Goal: Information Seeking & Learning: Learn about a topic

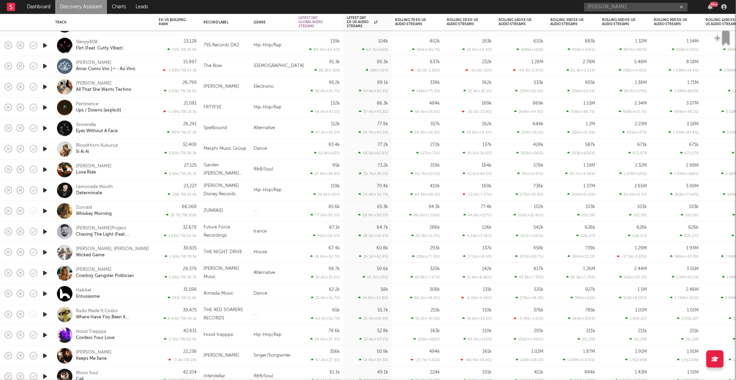
click at [87, 8] on link "Discovery Assistant" at bounding box center [81, 7] width 52 height 14
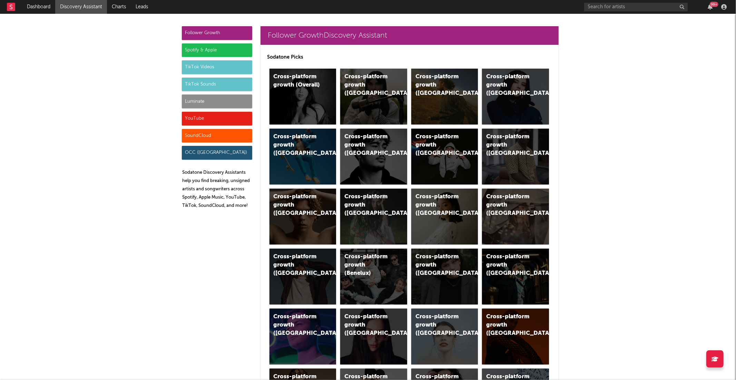
click at [212, 102] on div "Luminate" at bounding box center [217, 102] width 70 height 14
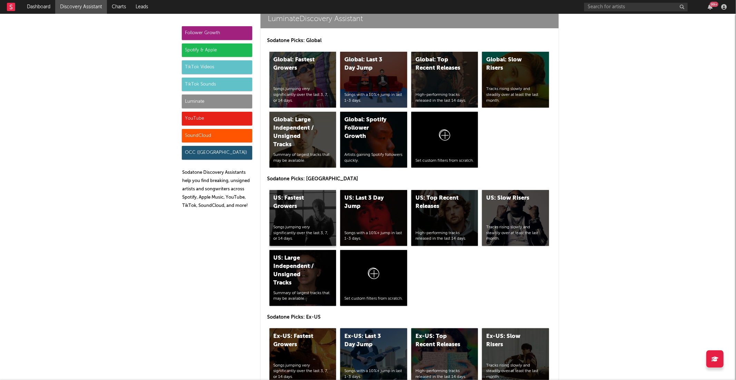
scroll to position [3084, 0]
click at [287, 190] on div "US: Fastest Growers Songs jumping very significantly over the last 3, 7, or 14 …" at bounding box center [303, 218] width 67 height 56
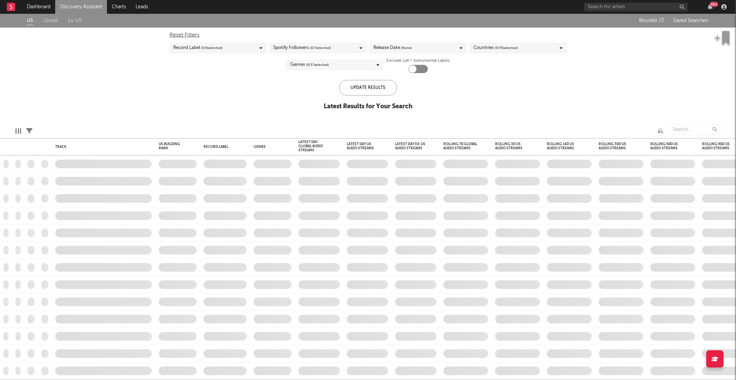
checkbox input "true"
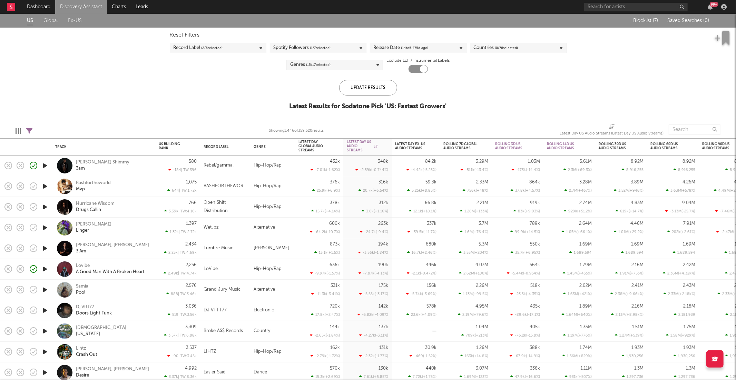
click at [29, 129] on icon at bounding box center [29, 131] width 6 height 6
select select "or"
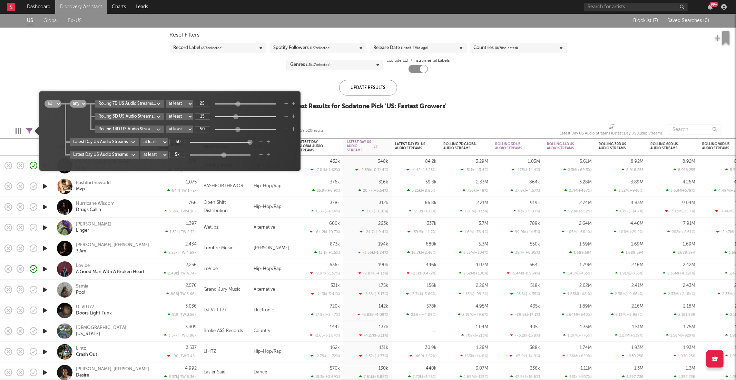
click at [119, 154] on body "Dashboard Discovery Assistant Charts Leads 99 + Notifications Settings Mark all…" at bounding box center [368, 190] width 736 height 380
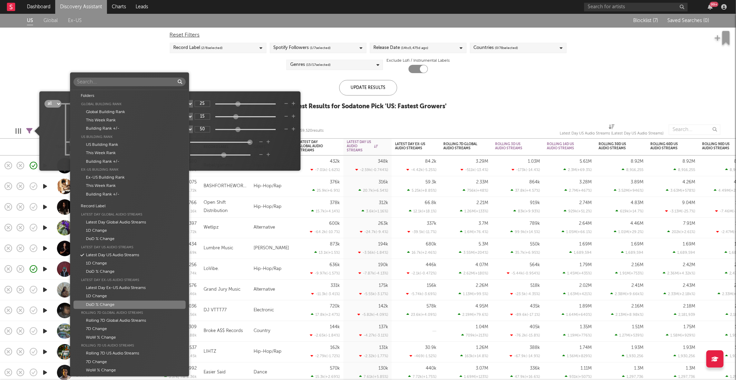
scroll to position [152, 0]
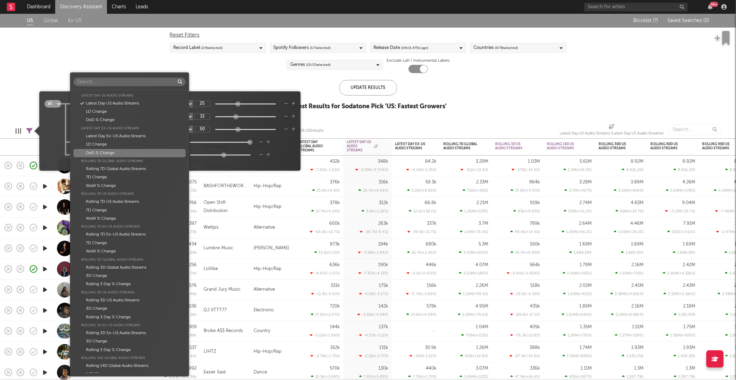
click at [264, 153] on div "Folders Global Building Rank Global Building Rank This Week Rank Building Rank …" at bounding box center [368, 190] width 736 height 380
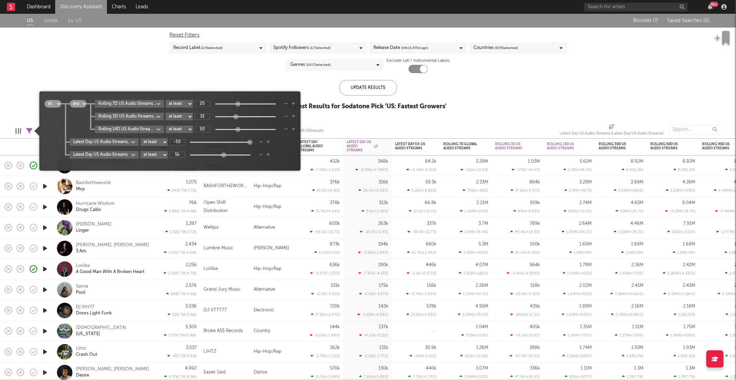
drag, startPoint x: 261, startPoint y: 154, endPoint x: 269, endPoint y: 154, distance: 8.0
click at [261, 154] on icon "button" at bounding box center [261, 155] width 4 height 4
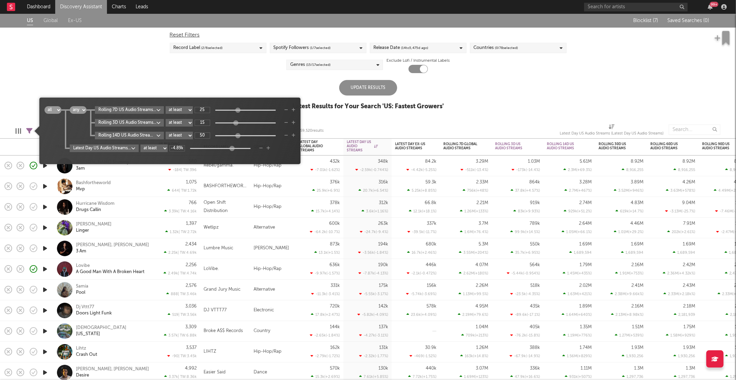
drag, startPoint x: 251, startPoint y: 149, endPoint x: 211, endPoint y: 152, distance: 39.8
click at [232, 153] on div "all any all any Rolling 7D US Audio Streams WoW % Change at least at most betwe…" at bounding box center [170, 133] width 251 height 55
click at [175, 149] on input "-4.98k" at bounding box center [177, 148] width 16 height 6
type input "-50"
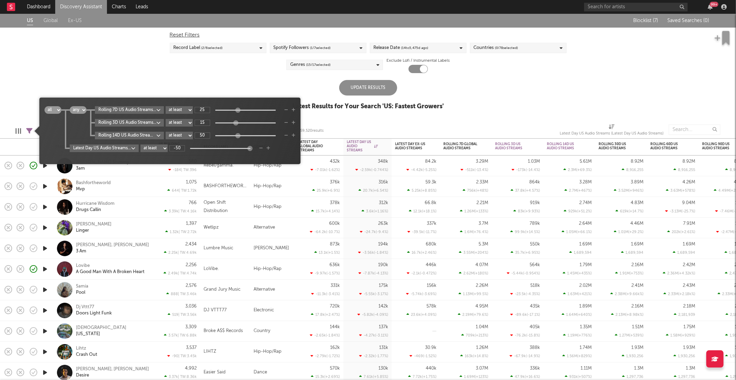
click at [286, 135] on icon "button" at bounding box center [286, 136] width 4 height 4
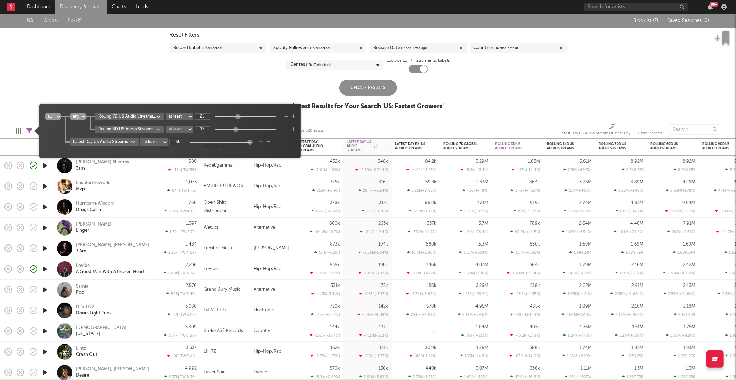
click at [286, 128] on icon "button" at bounding box center [286, 129] width 4 height 4
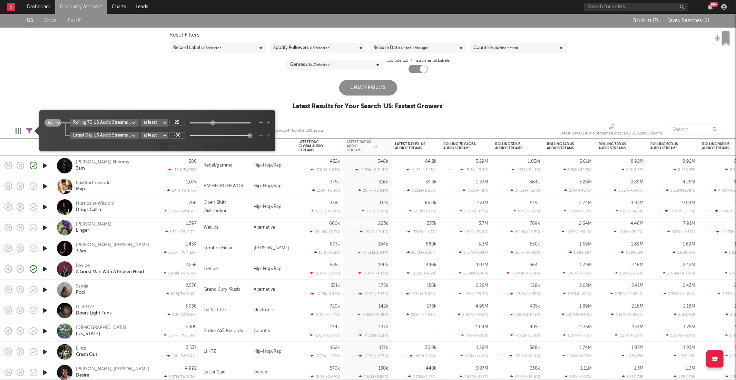
click at [115, 127] on div "Rolling 7D US Audio Streams WoW % Change at least at most between 25 Latest Day…" at bounding box center [165, 129] width 209 height 20
click at [116, 125] on body "Dashboard Discovery Assistant Charts Leads 99 + Notifications Settings Mark all…" at bounding box center [368, 190] width 736 height 380
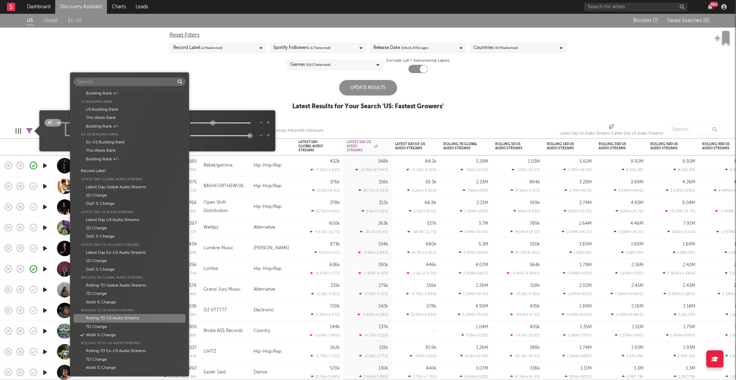
scroll to position [0, 0]
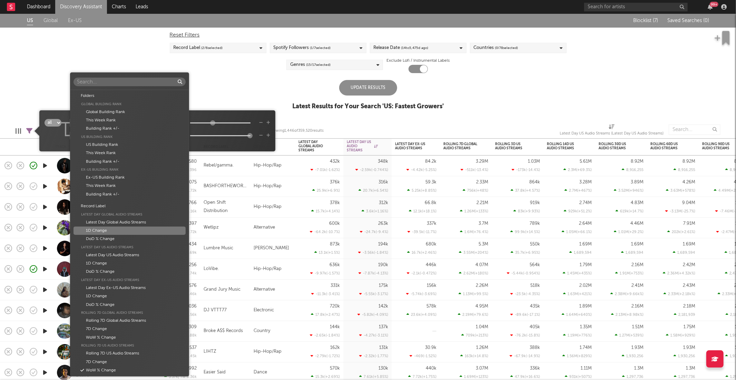
click at [140, 232] on div "1D Change" at bounding box center [130, 231] width 112 height 8
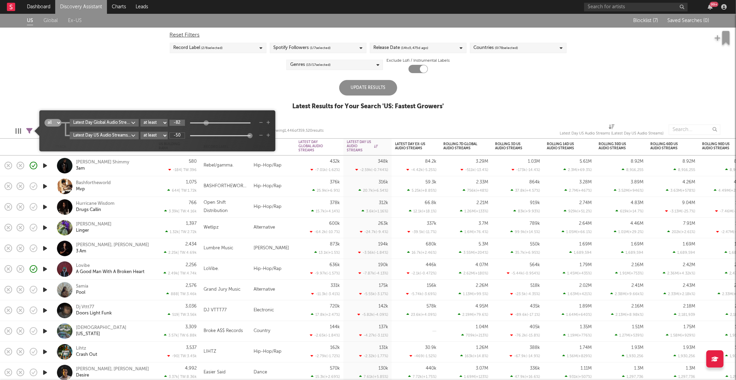
drag, startPoint x: 182, startPoint y: 122, endPoint x: 176, endPoint y: 121, distance: 6.2
click at [176, 121] on input "-82" at bounding box center [177, 123] width 16 height 6
type input "-"
type input "2"
type input "1"
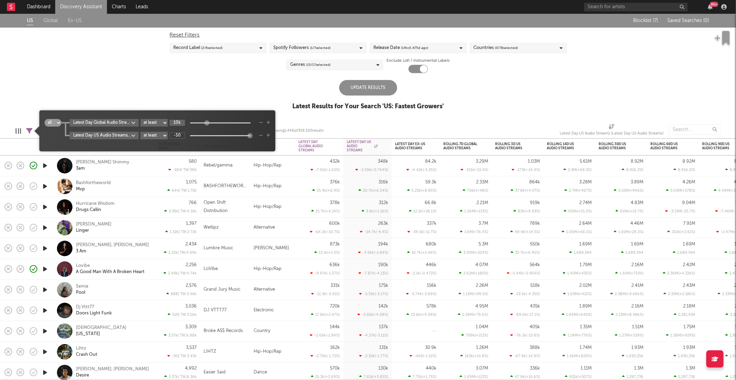
click at [178, 123] on input "10k" at bounding box center [177, 123] width 16 height 6
type input "5k"
click at [268, 123] on icon "button" at bounding box center [268, 123] width 4 height 4
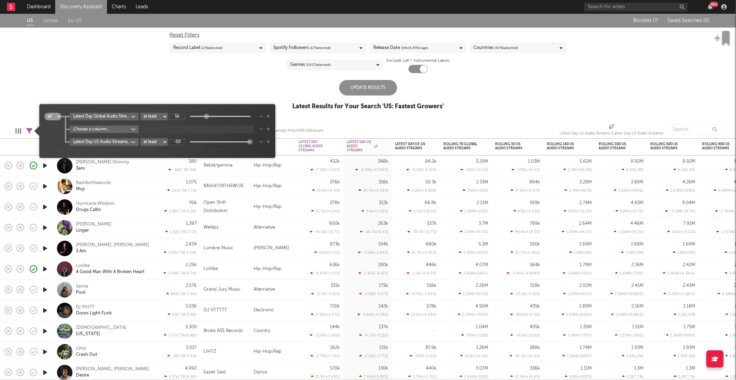
click at [116, 132] on body "Dashboard Discovery Assistant Charts Leads 99 + Notifications Settings Mark all…" at bounding box center [368, 190] width 736 height 380
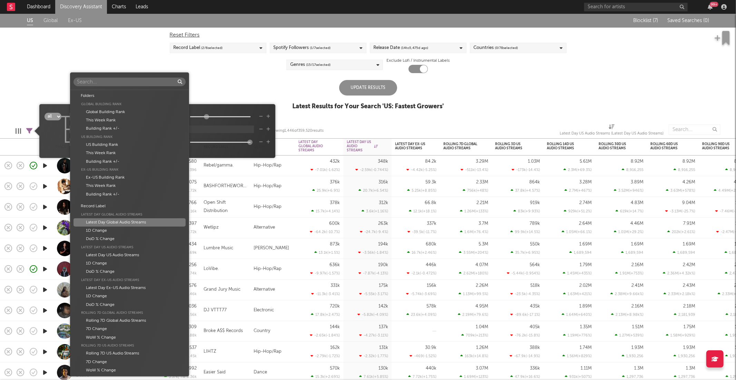
click at [141, 224] on div "Latest Day Global Audio Streams" at bounding box center [130, 222] width 112 height 8
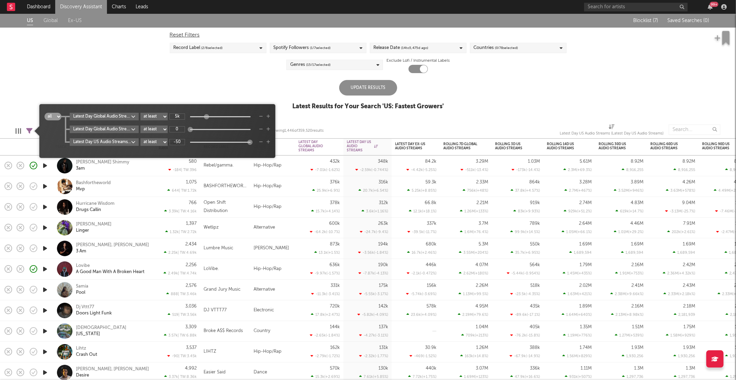
click at [125, 143] on body "Dashboard Discovery Assistant Charts Leads 99 + Notifications Settings Mark all…" at bounding box center [368, 190] width 736 height 380
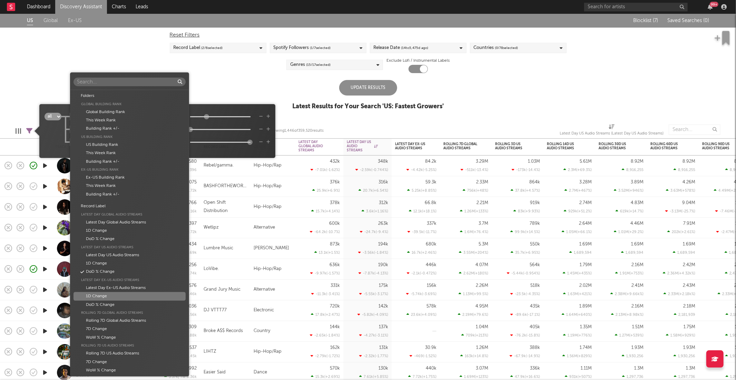
scroll to position [152, 0]
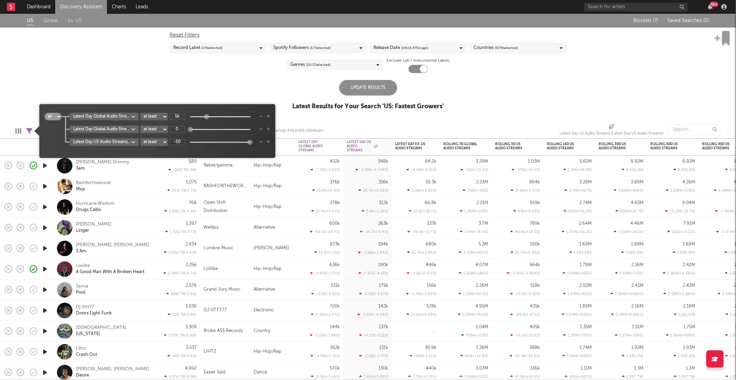
click at [204, 148] on div "Folders Global Building Rank Global Building Rank This Week Rank Building Rank …" at bounding box center [368, 190] width 736 height 380
click at [179, 129] on input "0" at bounding box center [177, 129] width 16 height 6
type input "5"
click at [120, 131] on body "Dashboard Discovery Assistant Charts Leads 99 + Notifications Settings Mark all…" at bounding box center [368, 190] width 736 height 380
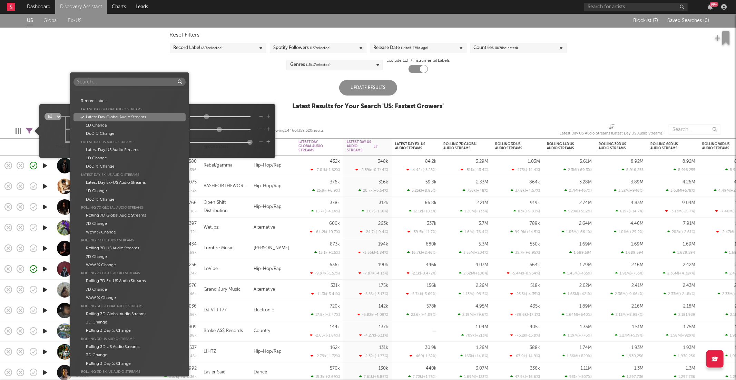
scroll to position [101, 0]
click at [124, 155] on div "Latest Day US Audio Streams" at bounding box center [130, 154] width 112 height 8
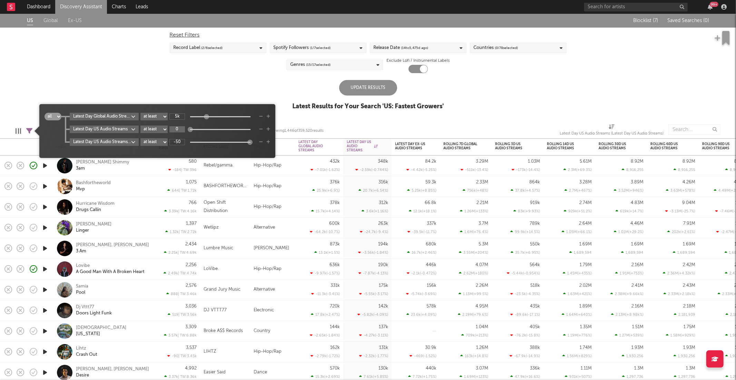
click at [180, 129] on input "0" at bounding box center [177, 129] width 16 height 6
type input "3k"
click at [329, 79] on div "US Global Ex-US Blocklist ( 7 ) Saved Searches ( 0 ) Reset Filters Record Label…" at bounding box center [368, 66] width 736 height 104
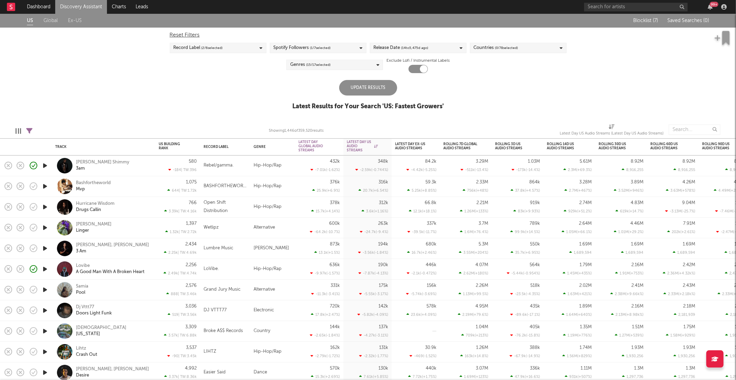
click at [346, 84] on div "Update Results" at bounding box center [368, 88] width 58 height 16
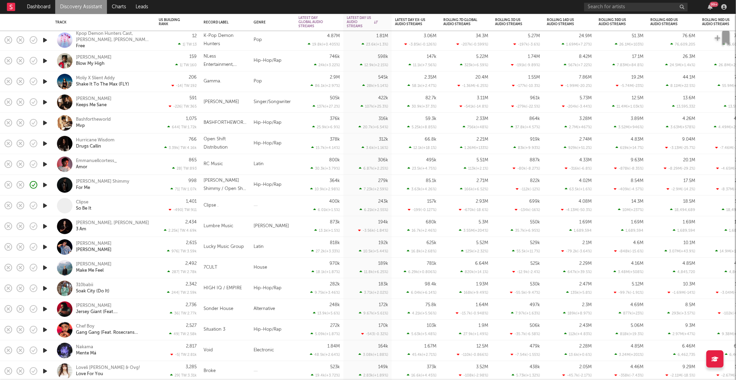
click at [44, 143] on icon "button" at bounding box center [44, 143] width 7 height 9
click at [280, 372] on div at bounding box center [142, 371] width 284 height 17
click at [278, 374] on div at bounding box center [142, 371] width 284 height 17
click at [281, 372] on icon "button" at bounding box center [281, 372] width 3 height 6
click at [282, 372] on icon "button" at bounding box center [281, 372] width 3 height 6
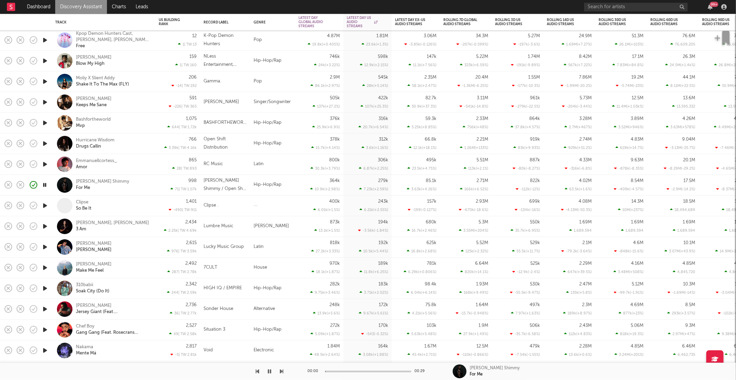
click at [282, 372] on icon "button" at bounding box center [281, 372] width 3 height 6
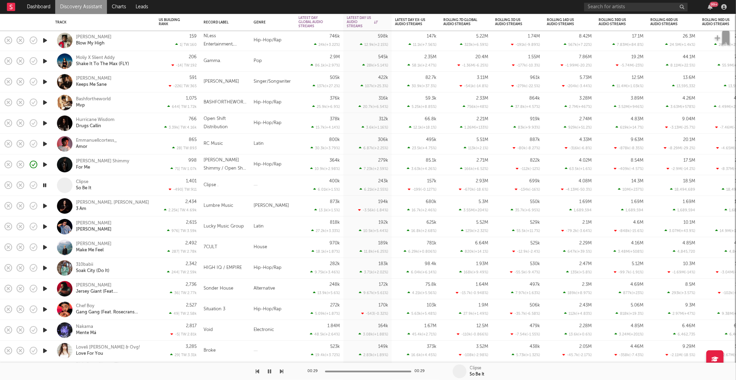
click at [281, 370] on icon "button" at bounding box center [281, 372] width 3 height 6
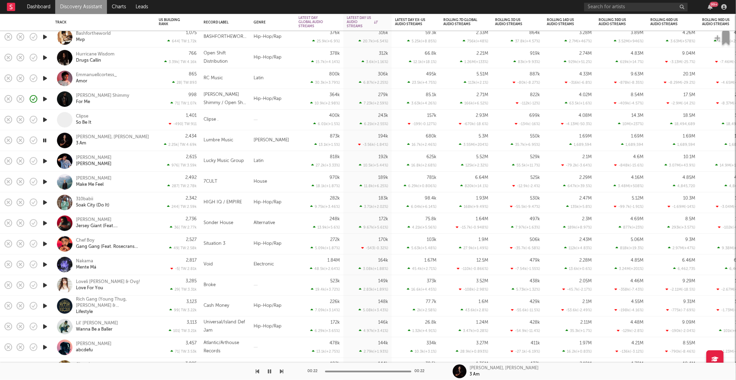
click at [281, 373] on icon "button" at bounding box center [281, 372] width 3 height 6
click at [282, 373] on icon "button" at bounding box center [281, 372] width 3 height 6
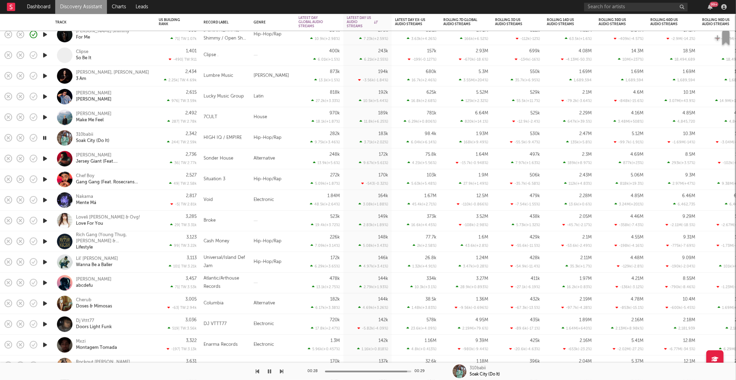
click at [280, 372] on icon "button" at bounding box center [281, 372] width 3 height 6
click at [280, 371] on icon "button" at bounding box center [281, 372] width 3 height 6
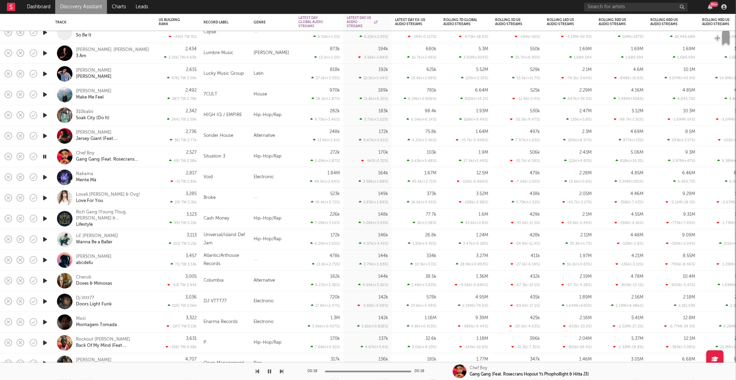
click at [281, 372] on icon "button" at bounding box center [281, 372] width 3 height 6
click at [271, 372] on icon "button" at bounding box center [269, 372] width 3 height 6
click at [271, 371] on icon "button" at bounding box center [270, 372] width 4 height 6
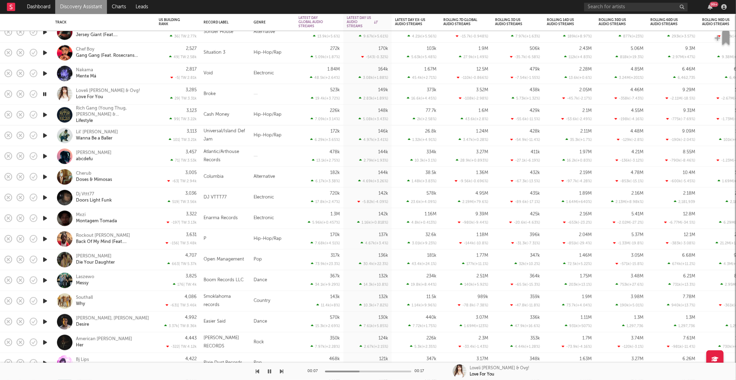
click at [281, 373] on icon "button" at bounding box center [281, 372] width 3 height 6
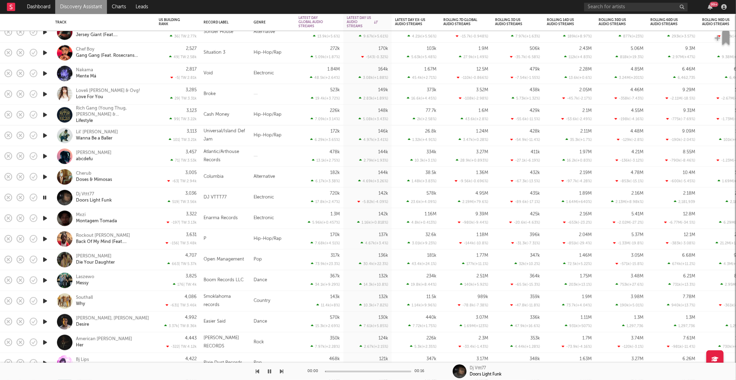
click at [281, 373] on icon "button" at bounding box center [281, 372] width 3 height 6
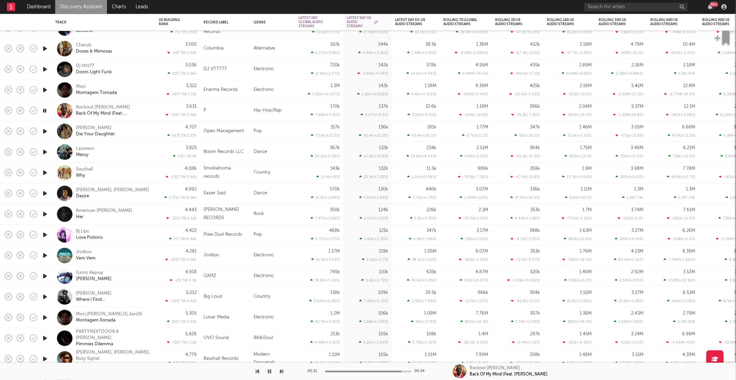
click at [44, 111] on icon "button" at bounding box center [44, 111] width 7 height 9
